Goal: Information Seeking & Learning: Learn about a topic

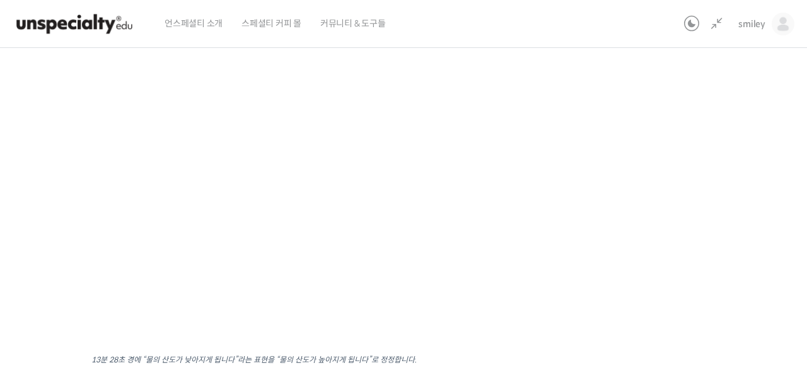
scroll to position [609, 0]
click at [640, 252] on div "기초부터 정확히, 브루잉 국가대표의 브루잉 AtoZ 클래스 8강: 물 – 온도 및 연수/경수가 커피 추출에 미치는 영향 진행 중 수업 11 /…" at bounding box center [331, 192] width 839 height 609
drag, startPoint x: 269, startPoint y: 358, endPoint x: 367, endPoint y: 356, distance: 97.8
click at [367, 356] on sup "13분 28초 경에 “물의 산도가 낮아지게 됩니다”라는 표현을 “물의 산도가 높아지게 됩니다”로 정정합니다." at bounding box center [253, 358] width 325 height 9
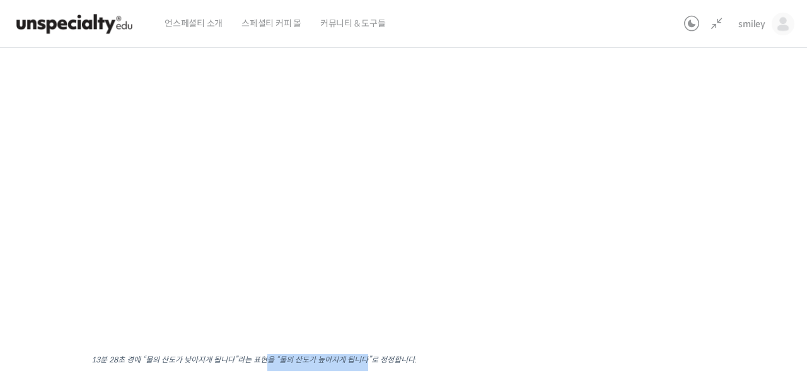
click at [367, 356] on sup "13분 28초 경에 “물의 산도가 낮아지게 됩니다”라는 표현을 “물의 산도가 높아지게 됩니다”로 정정합니다." at bounding box center [253, 358] width 325 height 9
click at [707, 214] on div "기초부터 정확히, 브루잉 국가대표의 브루잉 AtoZ 클래스 8강: 물 – 온도 및 연수/경수가 커피 추출에 미치는 영향 진행 중 수업 11 /…" at bounding box center [331, 192] width 839 height 609
click at [689, 199] on div "기초부터 정확히, 브루잉 국가대표의 브루잉 AtoZ 클래스 8강: 물 – 온도 및 연수/경수가 커피 추출에 미치는 영향 진행 중 수업 11 /…" at bounding box center [331, 192] width 839 height 609
click at [623, 206] on div "기초부터 정확히, 브루잉 국가대표의 브루잉 AtoZ 클래스 8강: 물 – 온도 및 연수/경수가 커피 추출에 미치는 영향 진행 중 수업 11 /…" at bounding box center [331, 192] width 839 height 609
click at [636, 193] on div "기초부터 정확히, 브루잉 국가대표의 브루잉 AtoZ 클래스 8강: 물 – 온도 및 연수/경수가 커피 추출에 미치는 영향 진행 중 수업 11 /…" at bounding box center [331, 192] width 839 height 609
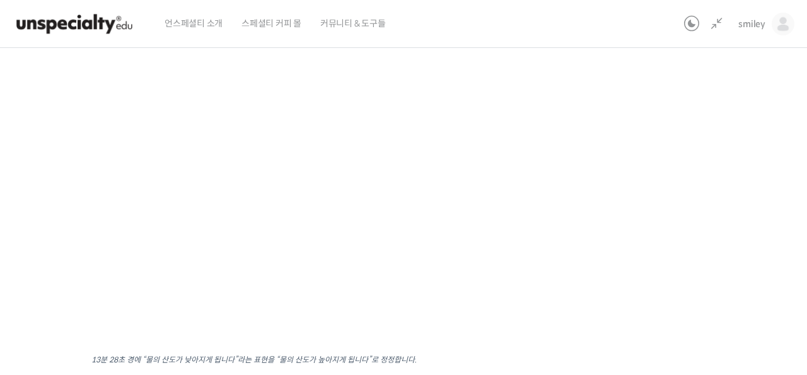
click at [667, 159] on div "기초부터 정확히, 브루잉 국가대표의 브루잉 AtoZ 클래스 8강: 물 – 온도 및 연수/경수가 커피 추출에 미치는 영향 진행 중 수업 11 /…" at bounding box center [331, 192] width 839 height 609
